Goal: Transaction & Acquisition: Purchase product/service

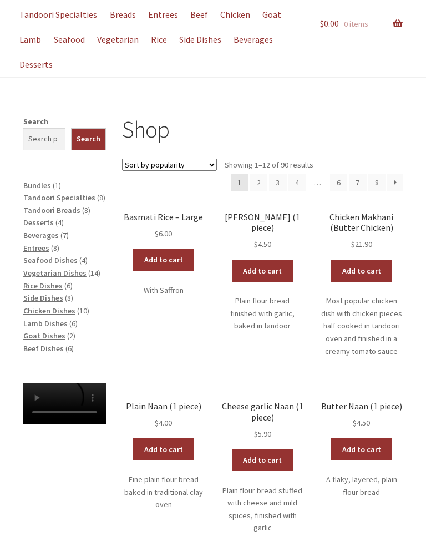
scroll to position [97, 0]
click at [29, 244] on span "Entrees" at bounding box center [36, 248] width 26 height 10
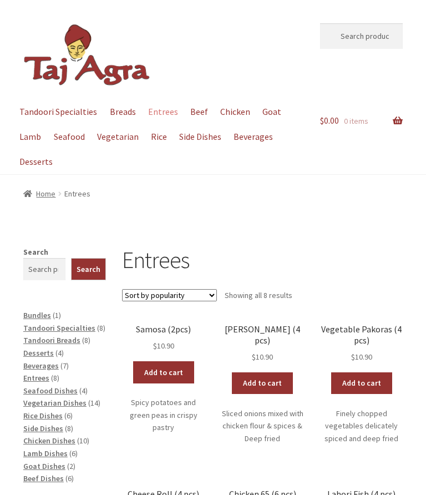
click at [151, 370] on link "Add to cart" at bounding box center [163, 372] width 61 height 22
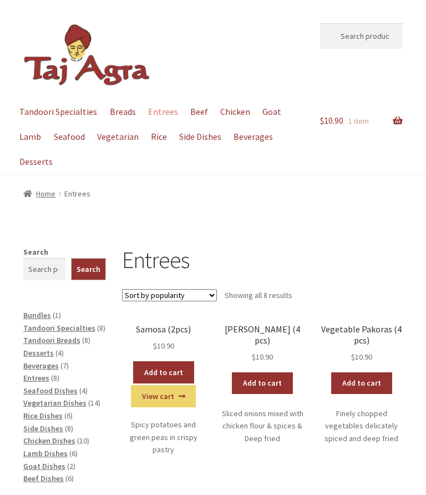
click at [166, 393] on link "View cart" at bounding box center [163, 396] width 65 height 22
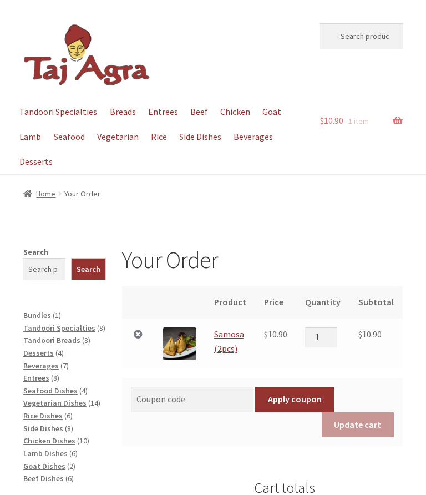
click at [60, 410] on span "Rice Dishes" at bounding box center [42, 415] width 39 height 10
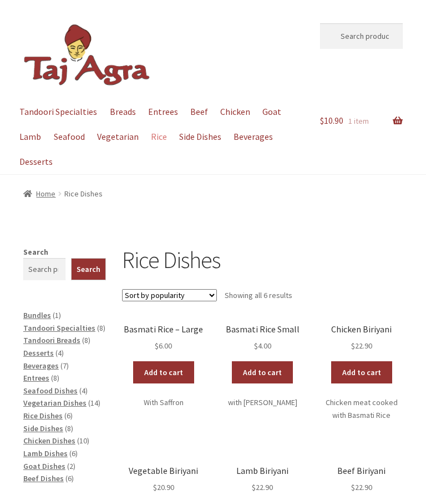
click at [171, 370] on link "Add to cart" at bounding box center [163, 372] width 61 height 22
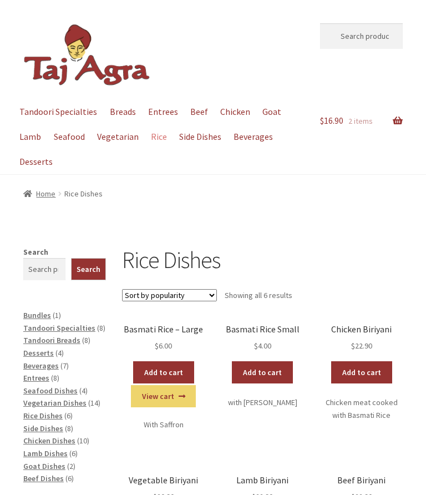
click at [163, 395] on link "View cart" at bounding box center [163, 396] width 65 height 22
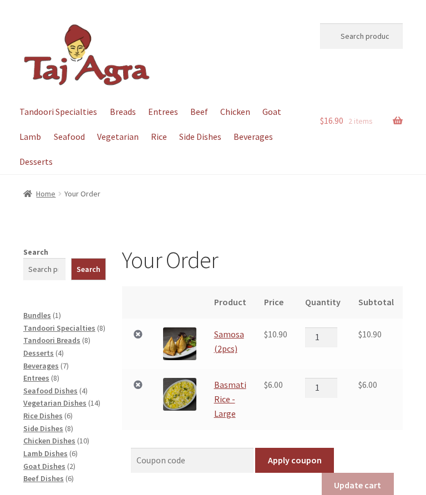
click at [40, 475] on span "Beef Dishes" at bounding box center [43, 478] width 40 height 10
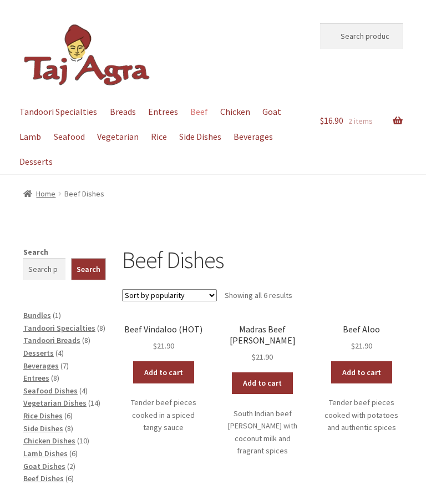
click at [173, 372] on link "Add to cart" at bounding box center [163, 372] width 61 height 22
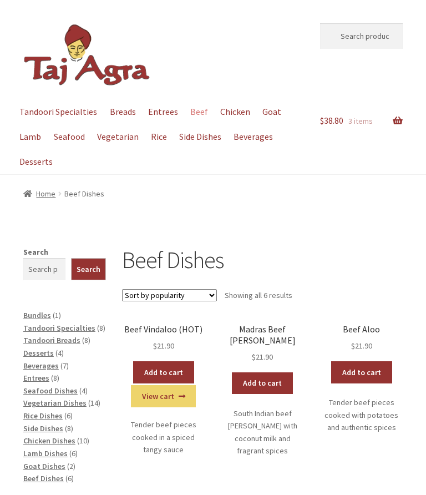
click at [55, 423] on span "Side Dishes" at bounding box center [43, 428] width 40 height 10
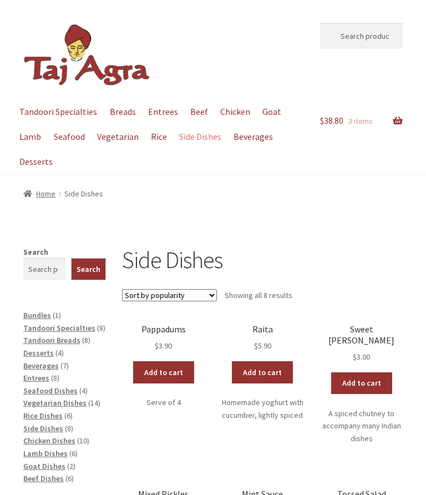
click at [260, 370] on link "Add to cart" at bounding box center [262, 372] width 61 height 22
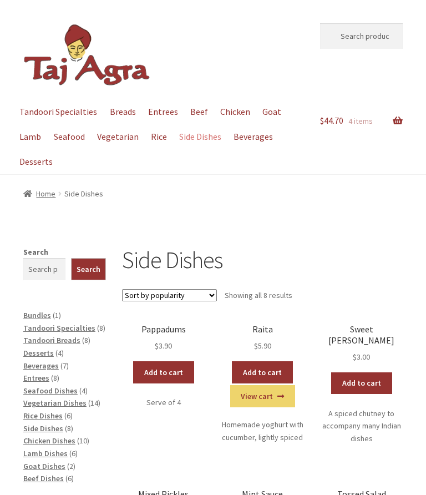
click at [261, 398] on link "View cart" at bounding box center [262, 396] width 65 height 22
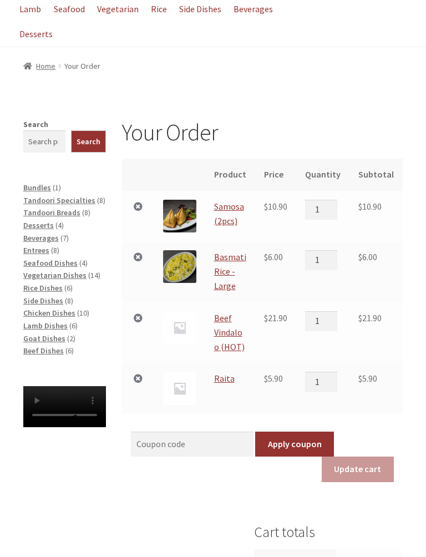
scroll to position [129, 0]
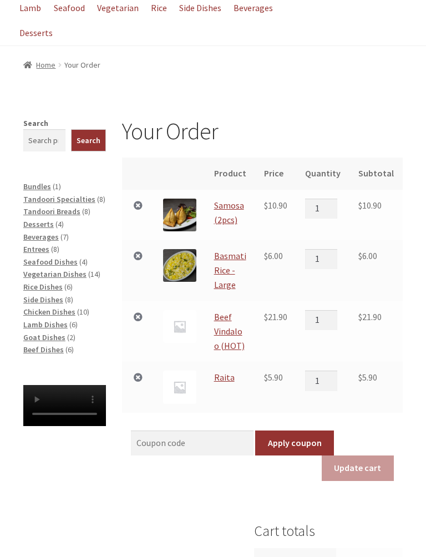
click at [38, 212] on span "Tandoori Breads" at bounding box center [51, 211] width 57 height 10
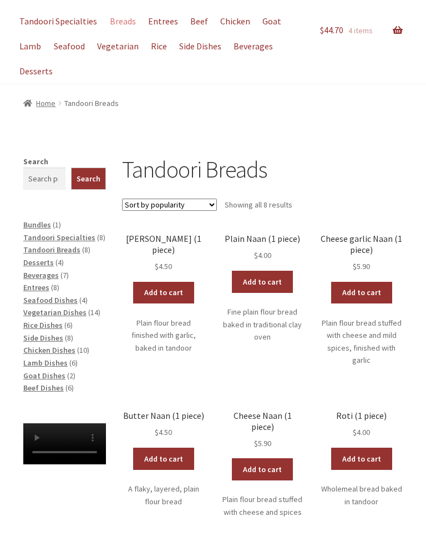
scroll to position [90, 0]
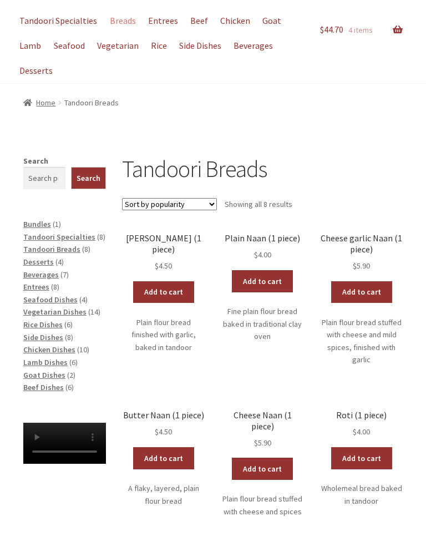
click at [166, 454] on link "Add to cart" at bounding box center [163, 459] width 61 height 22
click at [56, 296] on span "Seafood Dishes" at bounding box center [50, 300] width 54 height 10
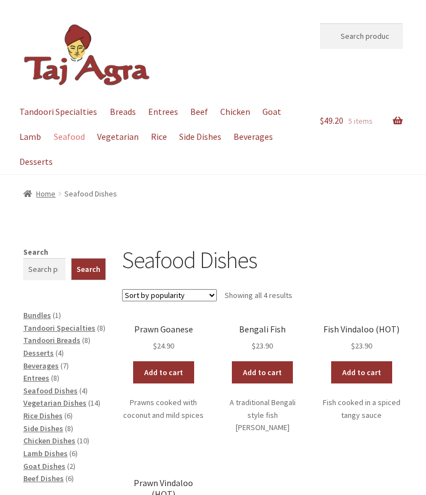
click at [164, 368] on link "Add to cart" at bounding box center [163, 372] width 61 height 22
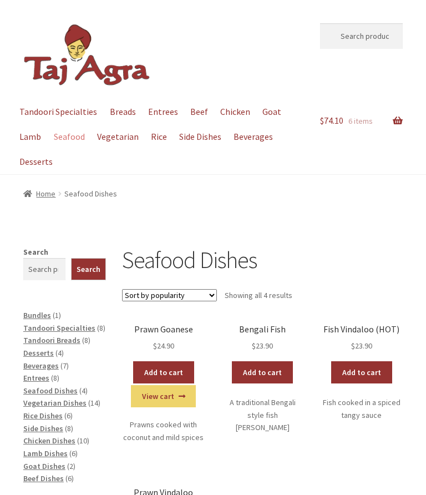
click at [165, 392] on link "View cart" at bounding box center [163, 396] width 65 height 22
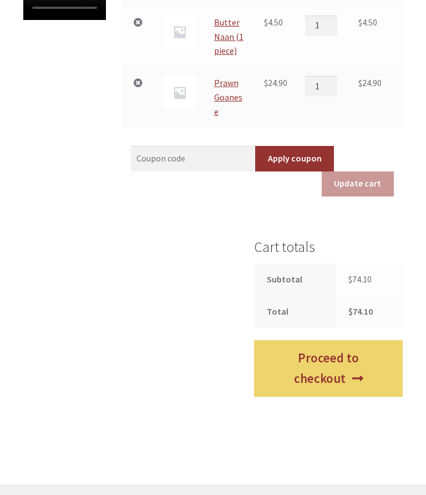
scroll to position [533, 0]
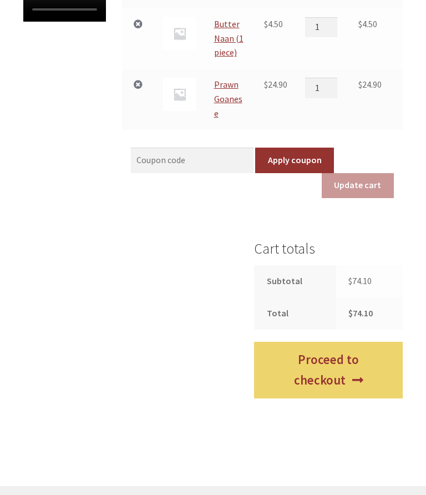
click at [342, 342] on link "Proceed to checkout" at bounding box center [328, 370] width 149 height 56
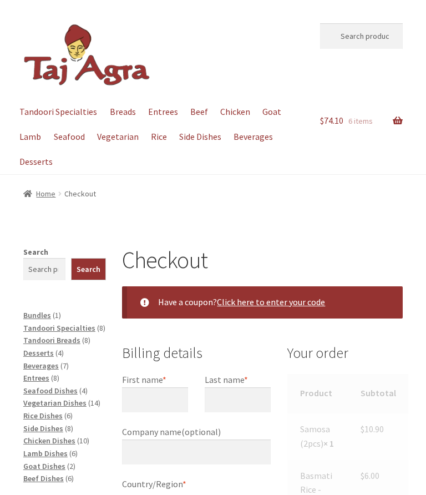
select select "ACT"
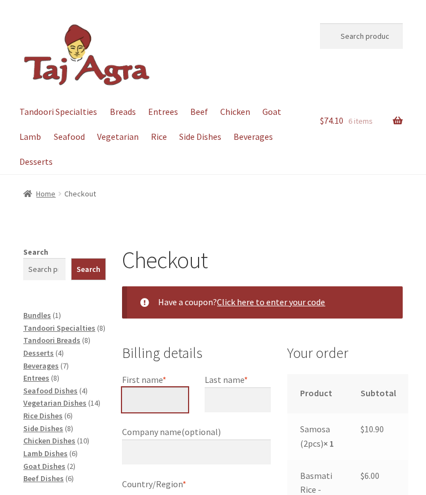
click at [156, 400] on input "First name *" at bounding box center [155, 400] width 66 height 26
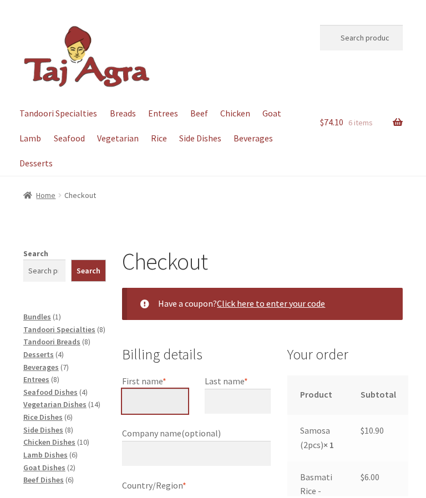
scroll to position [72, 0]
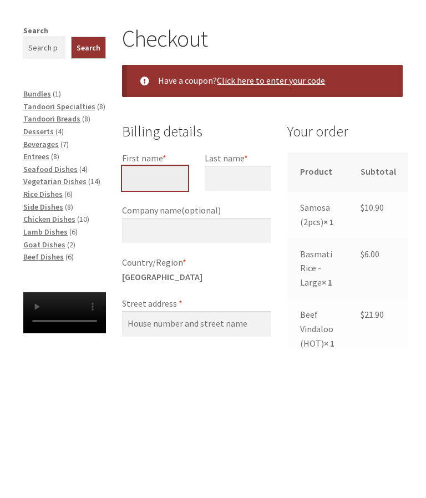
type input "D"
type input "[PERSON_NAME]"
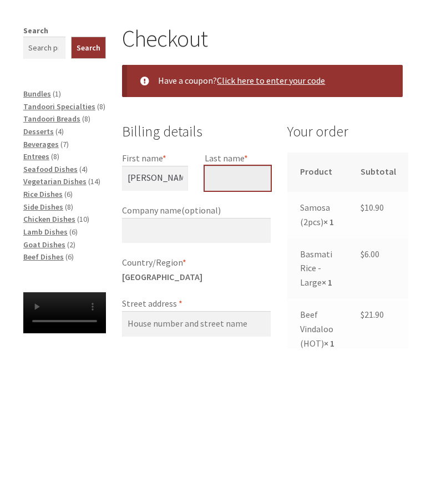
click at [240, 316] on input "Last name *" at bounding box center [238, 329] width 66 height 26
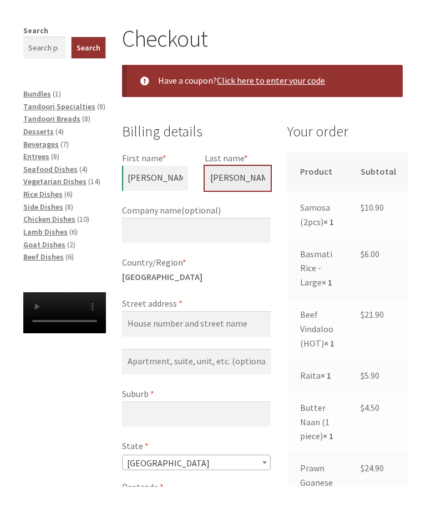
scroll to position [180, 0]
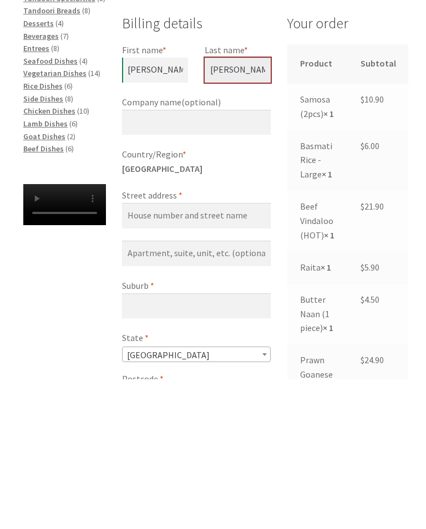
type input "[PERSON_NAME]"
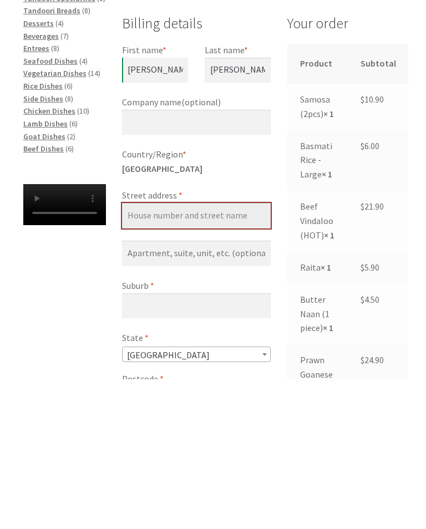
click at [136, 353] on input "Street address *" at bounding box center [196, 366] width 149 height 26
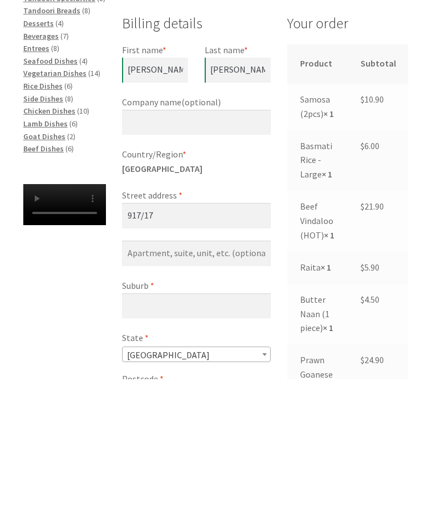
type input "[STREET_ADDRESS]"
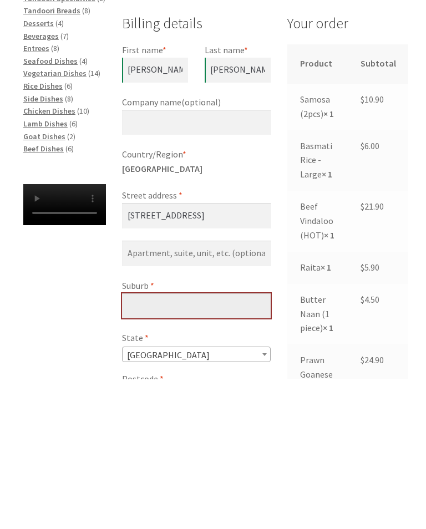
type input "BRADDON"
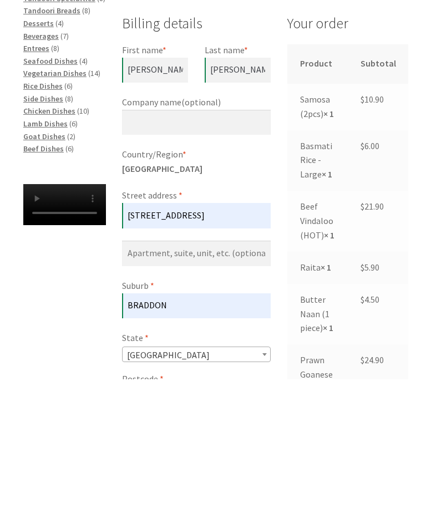
type input "2612"
type input "[PHONE_NUMBER]"
type input "[EMAIL_ADDRESS][DOMAIN_NAME]"
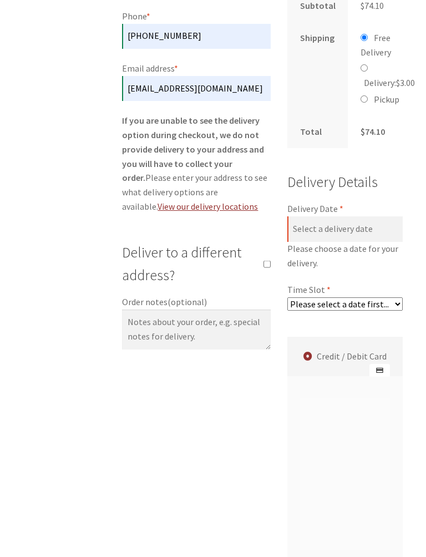
scroll to position [746, 0]
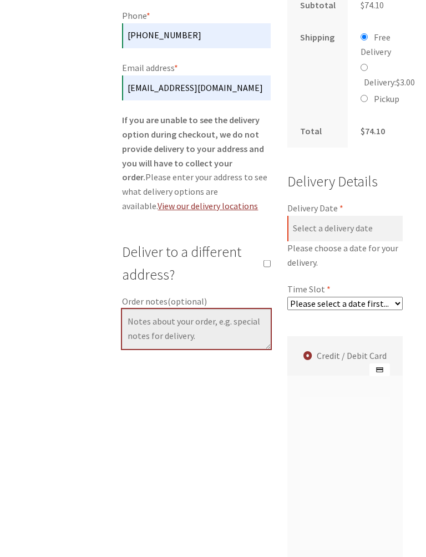
click at [155, 312] on textarea "Order notes (optional)" at bounding box center [196, 329] width 149 height 40
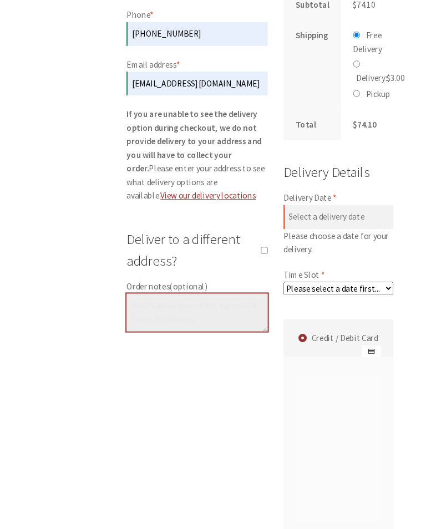
scroll to position [745, 0]
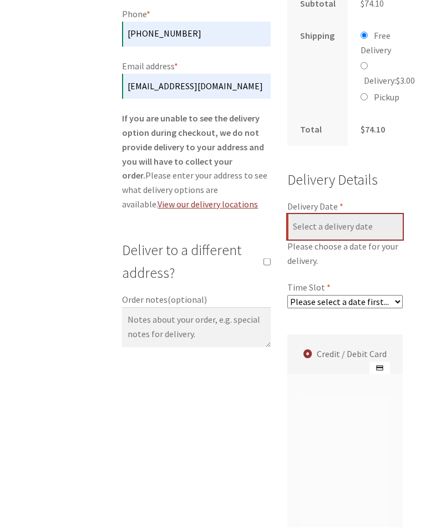
click at [357, 242] on input "Delivery Date *" at bounding box center [344, 229] width 115 height 26
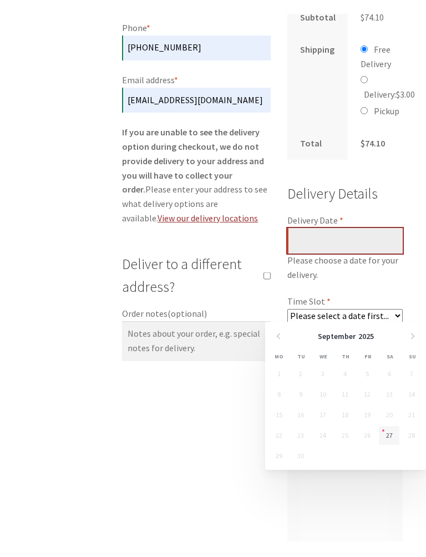
scroll to position [747, 0]
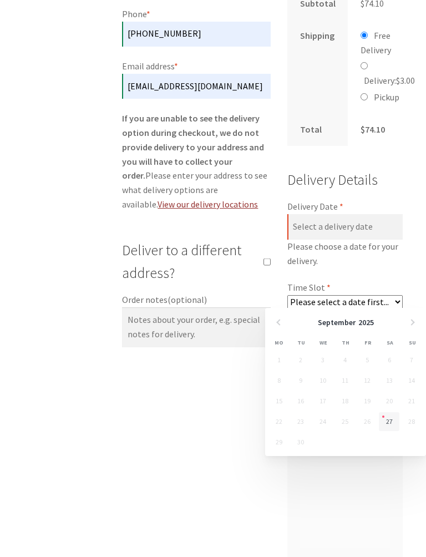
click at [392, 427] on link "27" at bounding box center [389, 421] width 21 height 19
type input "[DATE]"
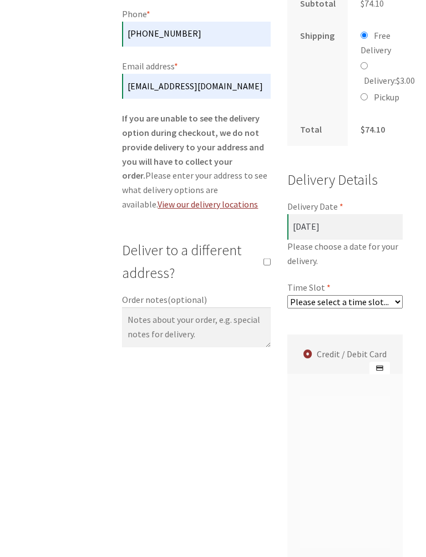
click at [401, 308] on select "Please select a time slot... 05:55 PM - 06:25 PM 06:25 PM - 06:55 PM 06:55 PM -…" at bounding box center [344, 301] width 115 height 13
select select "60c2ef62db861/0|0.00"
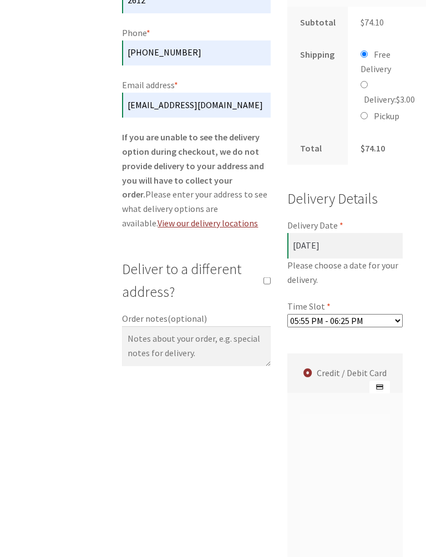
scroll to position [724, 0]
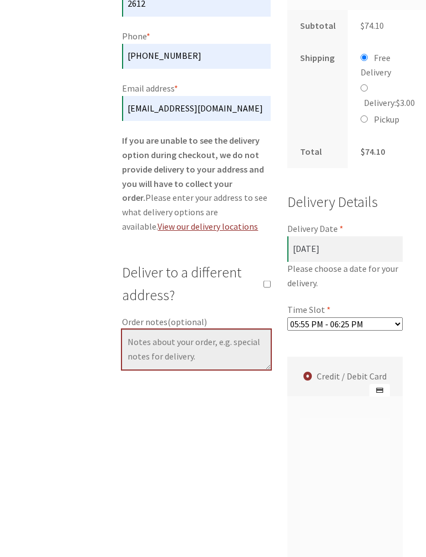
click at [136, 330] on textarea "Order notes (optional)" at bounding box center [196, 350] width 149 height 40
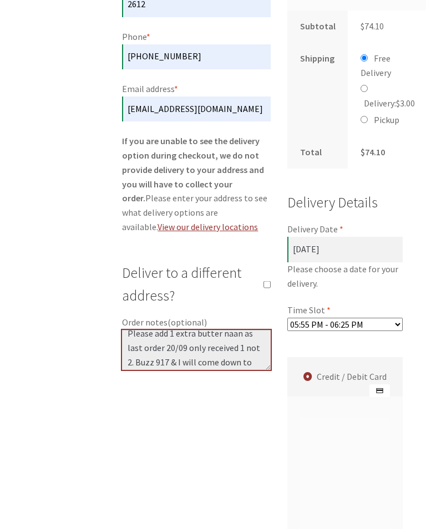
scroll to position [7, 0]
click at [153, 338] on textarea "Please add 1 extra butter naan as last order 20/09 only received 1 not 2. Buzz …" at bounding box center [196, 350] width 149 height 40
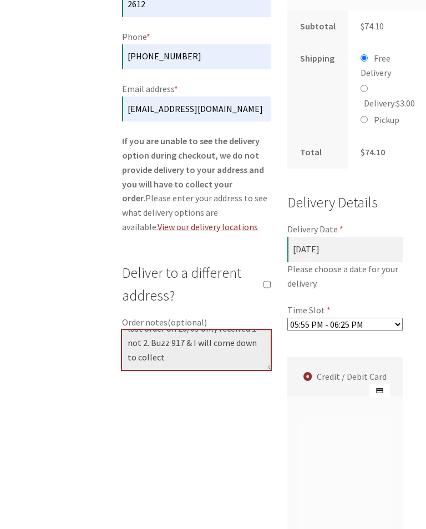
scroll to position [28, 0]
click at [163, 339] on textarea "Please add 1 extra butter naan as last order on 20/09 only received 1 not 2. Bu…" at bounding box center [196, 350] width 149 height 40
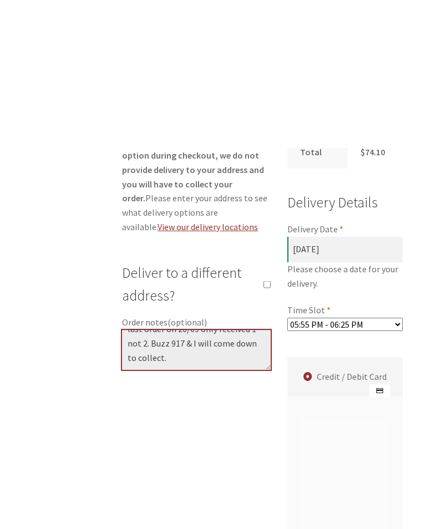
scroll to position [876, 0]
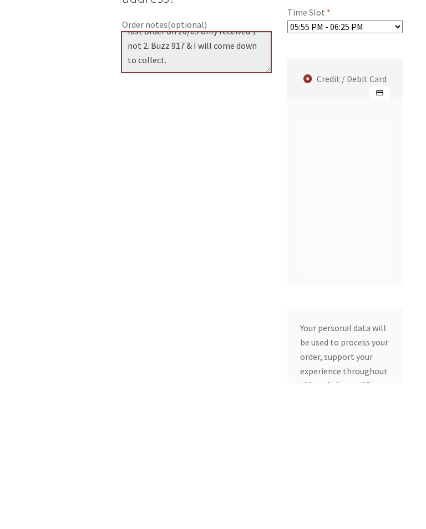
type textarea "Please add 1 extra butter naan as last order on 20/09 only received 1 not 2. Bu…"
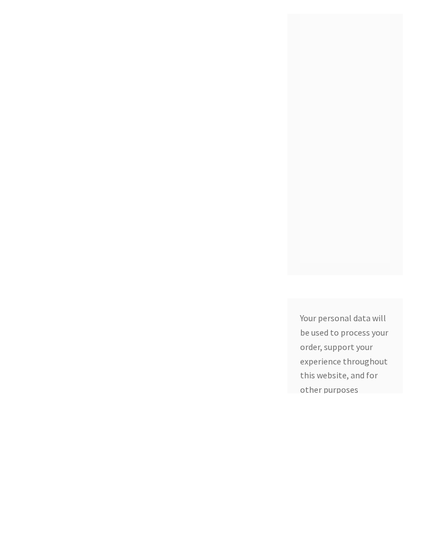
scroll to position [1230, 0]
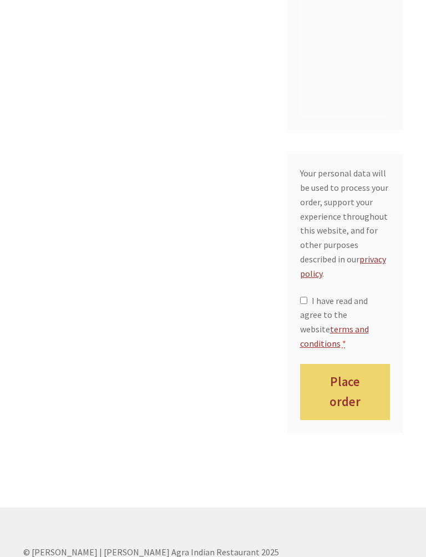
click at [303, 304] on input "I have read and agree to the website terms and conditions *" at bounding box center [303, 300] width 7 height 7
checkbox input "true"
click at [346, 420] on button "Place order" at bounding box center [345, 392] width 90 height 56
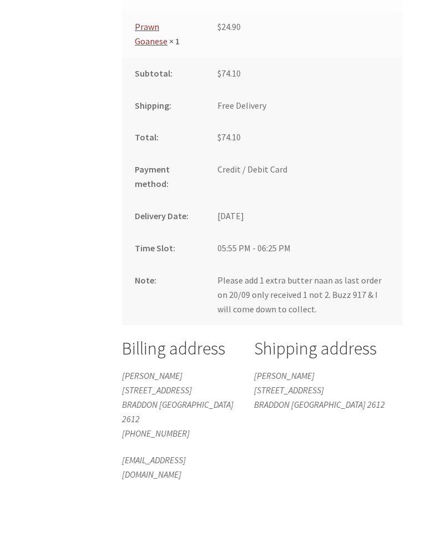
scroll to position [828, 0]
